Goal: Navigation & Orientation: Find specific page/section

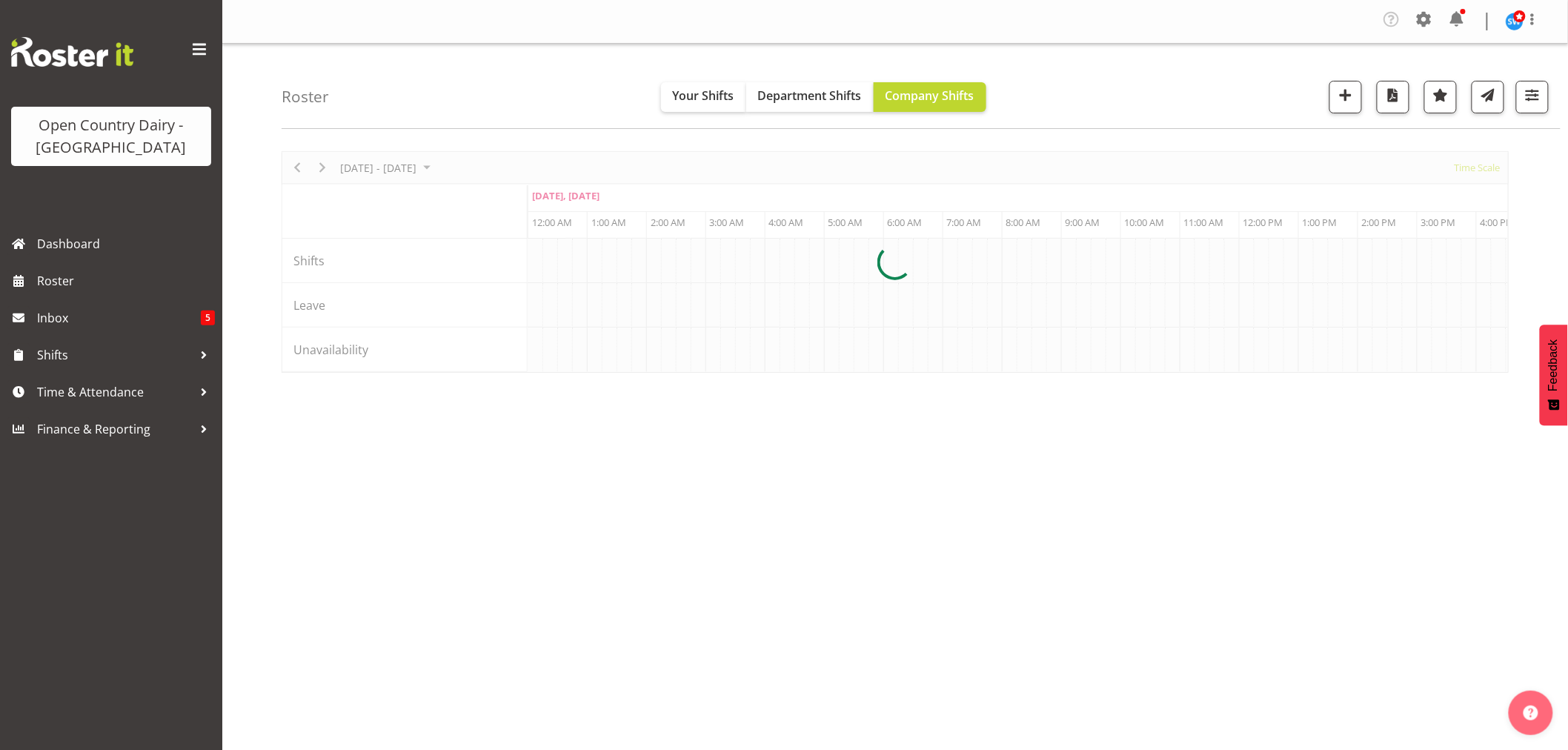
scroll to position [0, 1423]
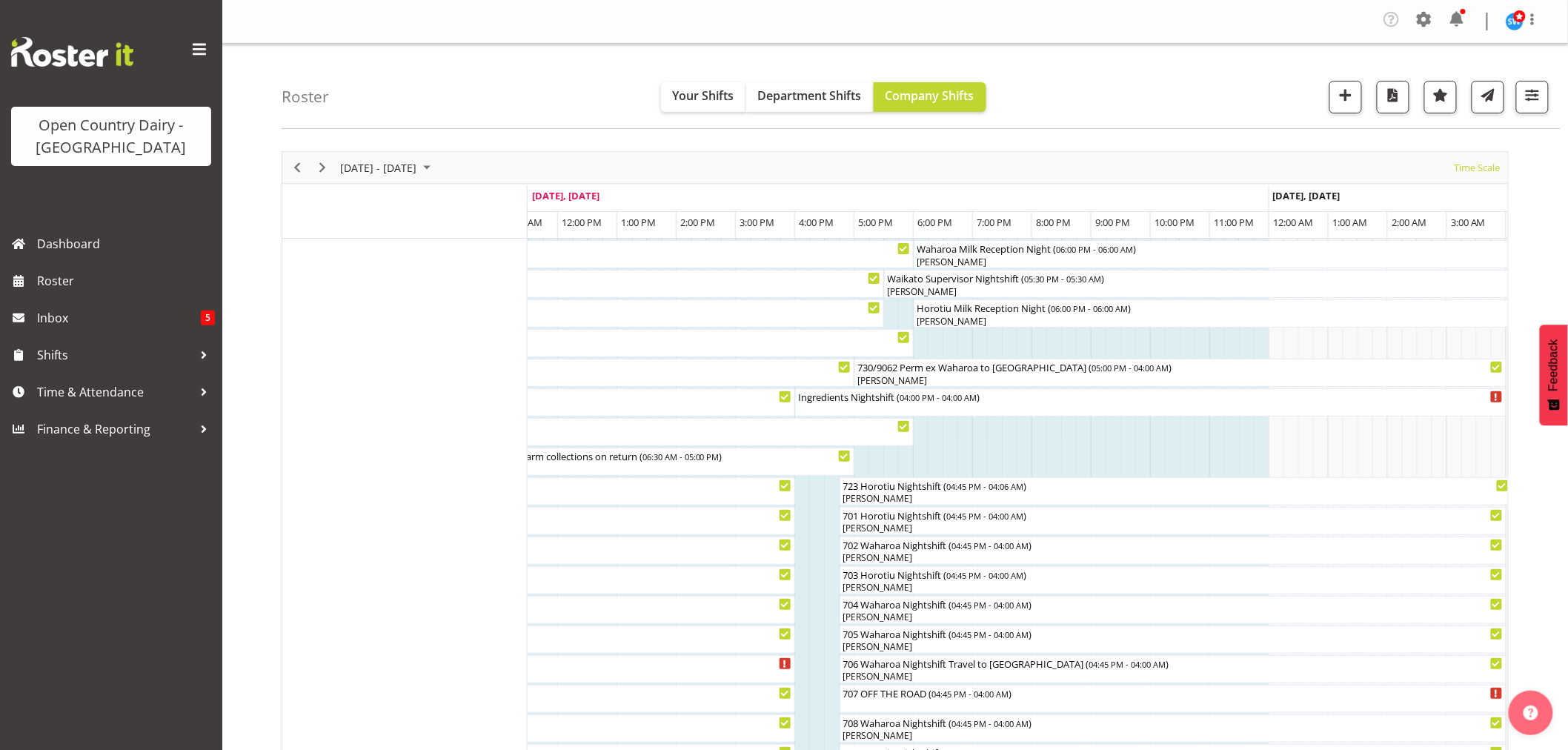
scroll to position [329, 0]
